Goal: Complete application form

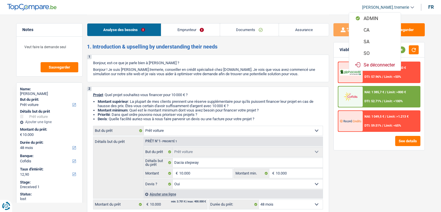
select select "car"
select select "48"
select select "cofidis"
select select "car"
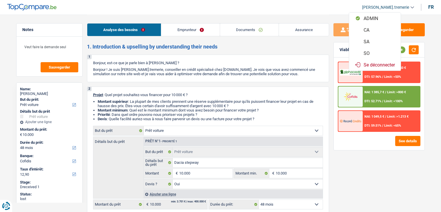
select select "car"
select select "yes"
select select "48"
select select "worker"
select select "familyAllowances"
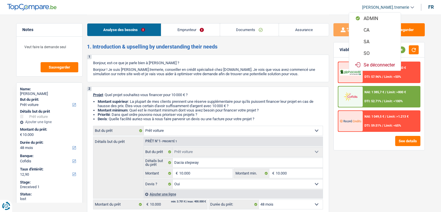
select select "netSalary"
select select "rents"
select select "cardOrCredit"
select select "car"
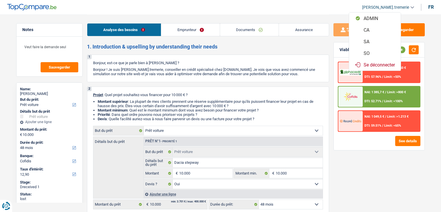
select select "yes"
select select "48"
select select "32"
select select "married"
click at [377, 40] on button "SA" at bounding box center [375, 42] width 52 height 12
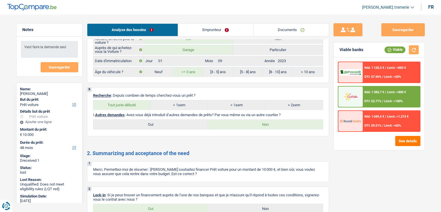
scroll to position [970, 0]
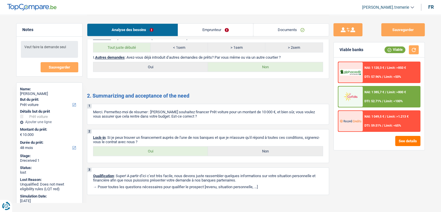
click at [206, 27] on link "Emprunteur" at bounding box center [215, 29] width 75 height 12
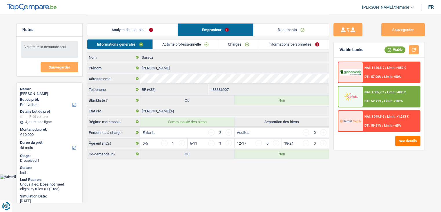
scroll to position [0, 0]
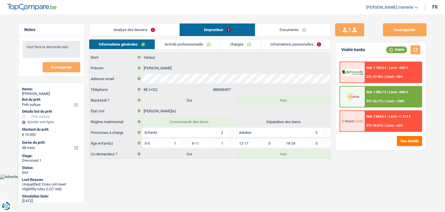
click at [194, 42] on link "Activité professionnelle" at bounding box center [187, 44] width 65 height 10
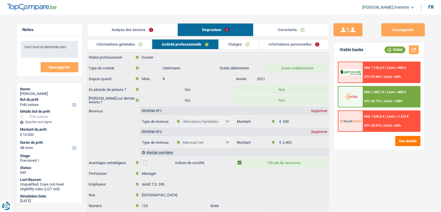
click at [241, 43] on link "Charges" at bounding box center [238, 44] width 40 height 10
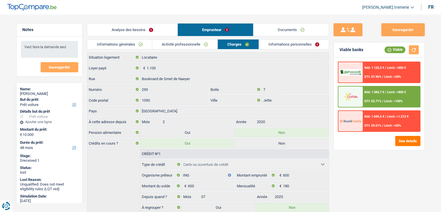
click at [277, 40] on link "Informations personnelles" at bounding box center [294, 44] width 70 height 10
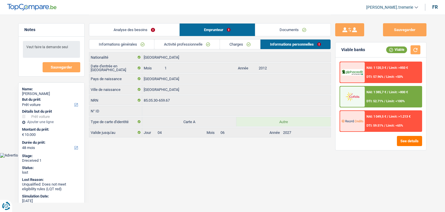
click at [276, 30] on link "Documents" at bounding box center [292, 29] width 75 height 12
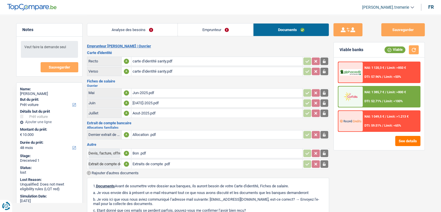
click at [170, 61] on div "carte d'identité santy.pdf" at bounding box center [216, 61] width 169 height 9
click at [229, 33] on link "Emprunteur" at bounding box center [215, 29] width 75 height 12
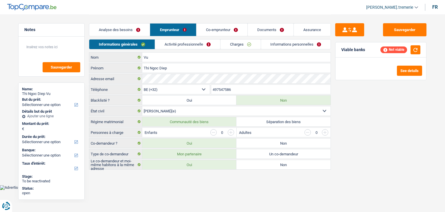
select select "32"
select select "married"
